Goal: Task Accomplishment & Management: Complete application form

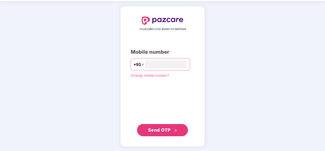
type input "**********"
click at [169, 128] on span "Send OTP" at bounding box center [159, 129] width 23 height 5
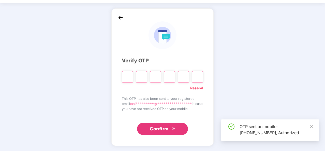
scroll to position [15, 0]
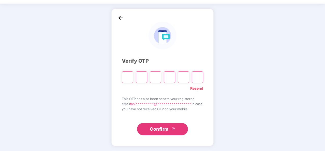
type input "*"
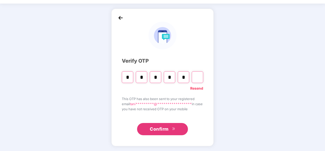
type input "*"
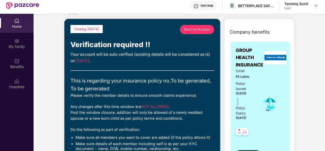
scroll to position [0, 0]
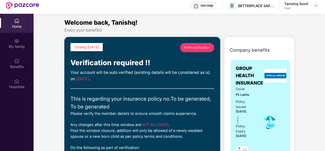
click at [194, 47] on span "Start verification" at bounding box center [197, 47] width 27 height 5
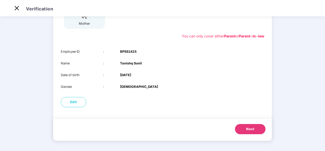
scroll to position [16, 0]
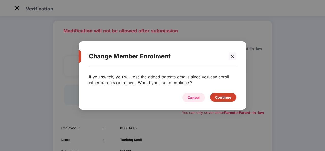
click at [188, 100] on div "Cancel" at bounding box center [194, 98] width 12 height 6
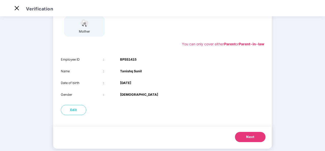
scroll to position [92, 0]
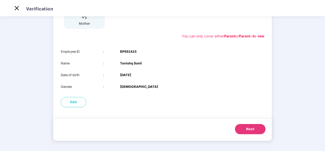
click at [248, 127] on span "Next" at bounding box center [250, 128] width 8 height 5
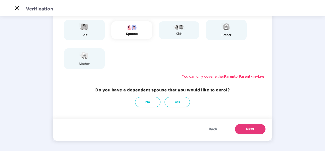
scroll to position [26, 0]
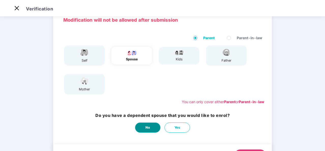
click at [145, 125] on button "No" at bounding box center [147, 127] width 25 height 10
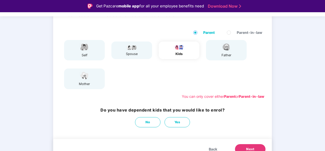
scroll to position [52, 0]
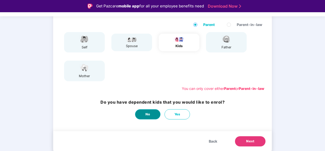
click at [141, 115] on button "No" at bounding box center [147, 114] width 25 height 10
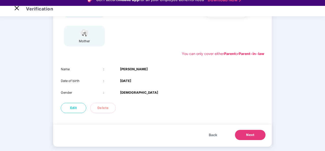
scroll to position [12, 0]
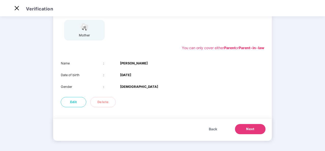
click at [241, 127] on button "Next" at bounding box center [250, 129] width 31 height 10
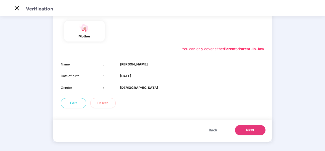
scroll to position [80, 0]
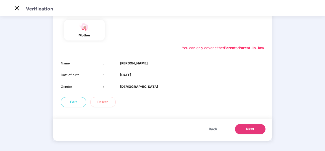
click at [217, 128] on button "Back" at bounding box center [213, 129] width 19 height 10
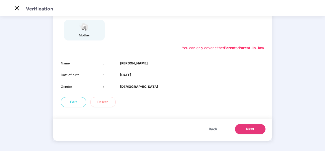
click at [250, 131] on span "Next" at bounding box center [250, 128] width 8 height 5
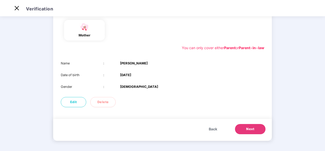
click at [250, 131] on span "Next" at bounding box center [250, 128] width 8 height 5
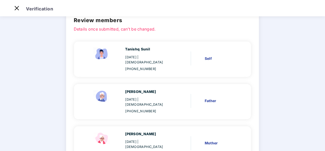
scroll to position [63, 0]
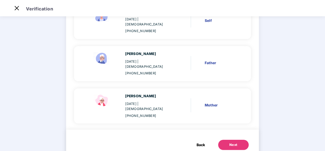
click at [233, 140] on button "Next" at bounding box center [233, 145] width 31 height 10
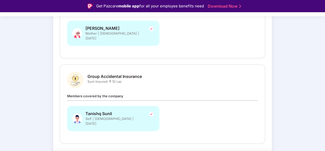
scroll to position [145, 0]
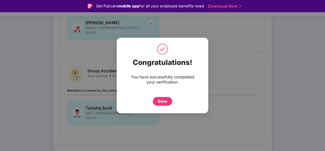
click at [165, 102] on div "Done" at bounding box center [162, 101] width 9 height 6
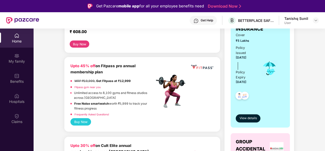
scroll to position [95, 0]
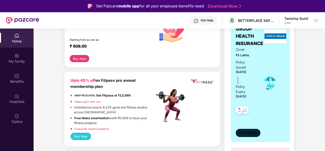
click at [255, 132] on span "View details" at bounding box center [247, 132] width 17 height 5
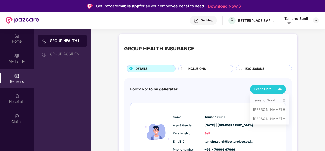
click at [253, 88] on button "Health Card" at bounding box center [268, 88] width 36 height 9
click at [282, 99] on img at bounding box center [284, 101] width 4 height 4
click at [282, 111] on img at bounding box center [284, 111] width 4 height 4
click at [272, 85] on div "Health Card" at bounding box center [269, 89] width 31 height 9
click at [282, 121] on img at bounding box center [284, 121] width 4 height 4
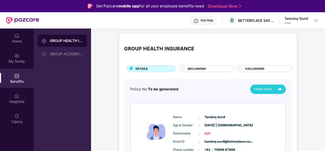
click at [188, 67] on span "INCLUSIONS" at bounding box center [197, 68] width 18 height 5
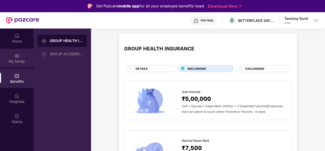
click at [24, 57] on div "My family" at bounding box center [17, 58] width 34 height 19
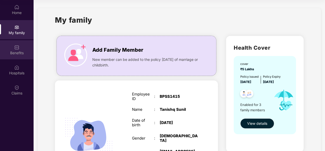
click at [17, 49] on img at bounding box center [16, 47] width 5 height 5
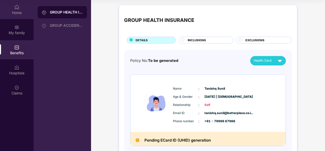
click at [21, 9] on div "Home" at bounding box center [17, 9] width 34 height 19
